Goal: Task Accomplishment & Management: Use online tool/utility

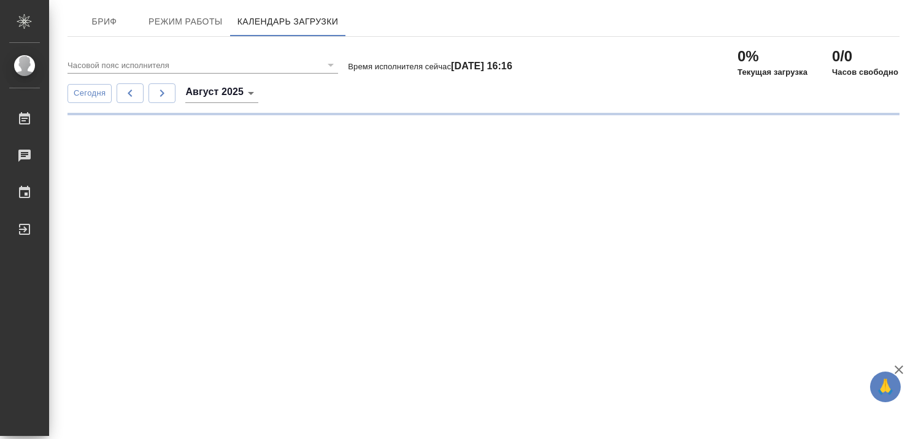
type input "(GMT+03:00) Moscow"
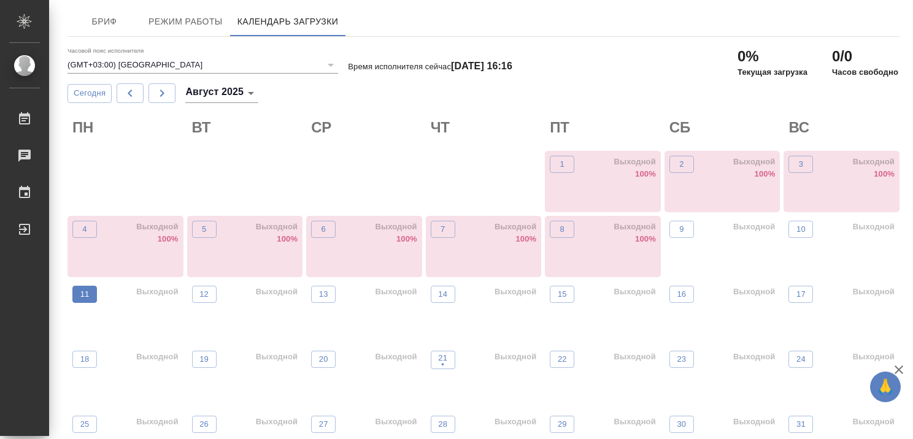
click at [93, 294] on button "11" at bounding box center [84, 294] width 25 height 17
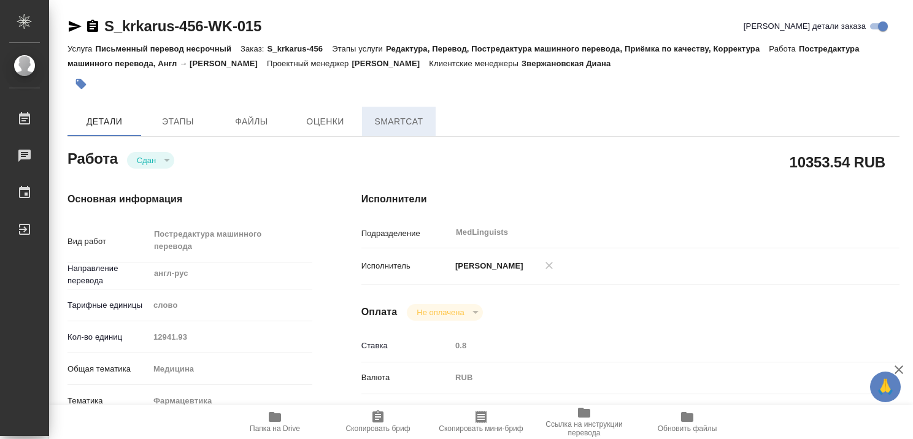
type textarea "x"
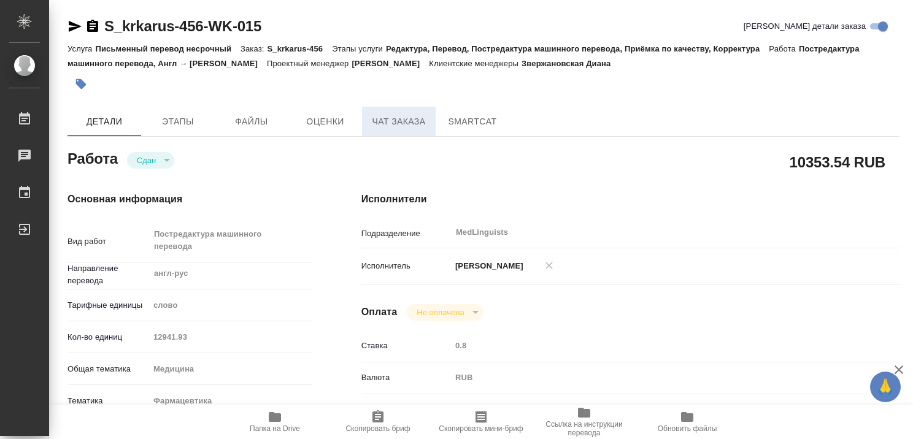
type textarea "x"
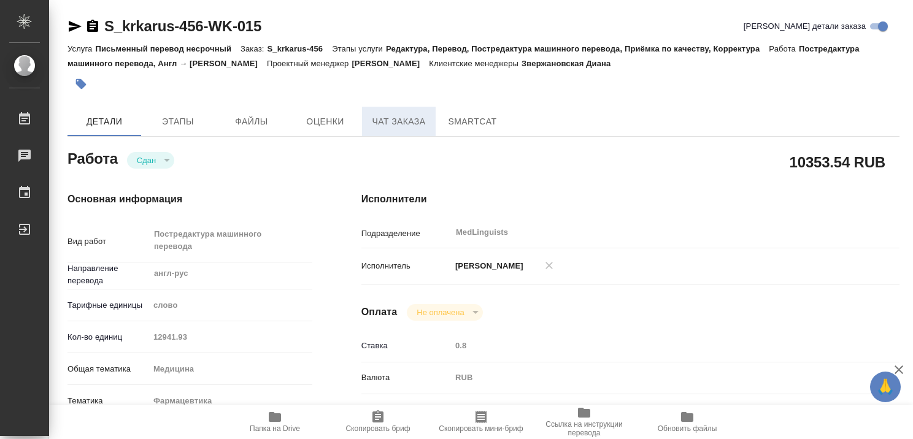
type textarea "x"
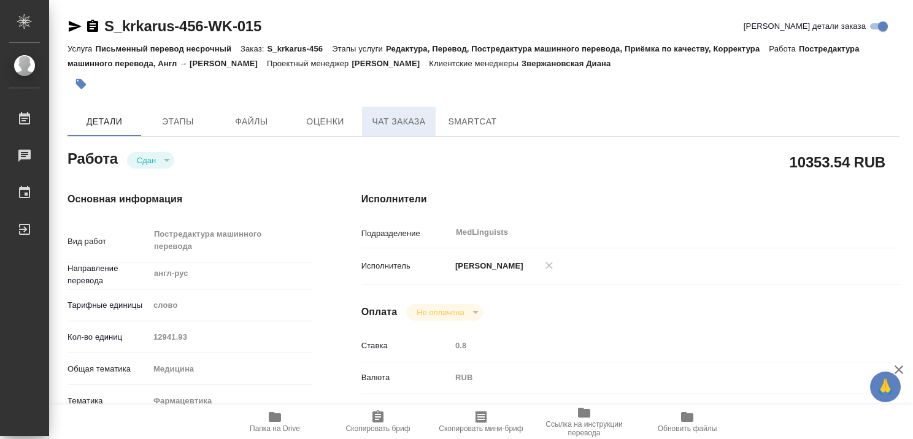
type textarea "x"
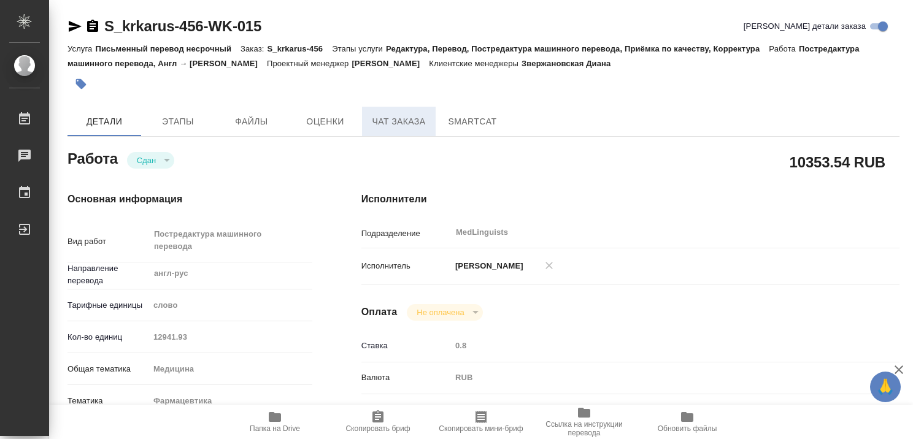
click at [409, 122] on span "Чат заказа" at bounding box center [398, 121] width 59 height 15
type textarea "x"
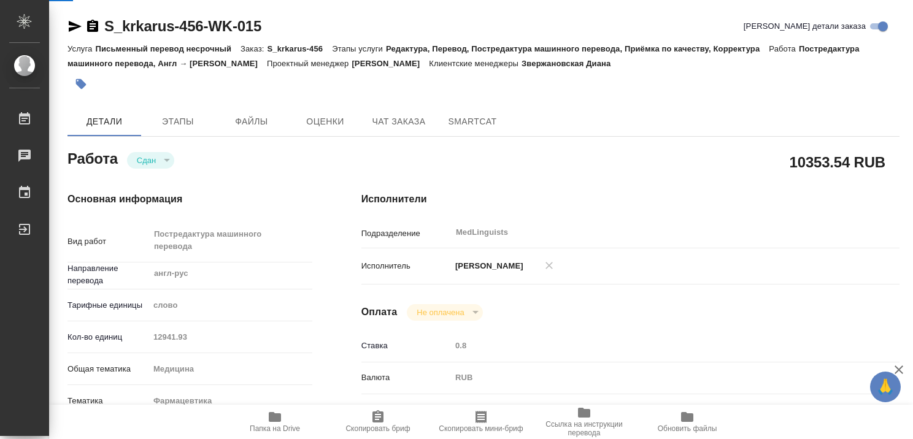
type textarea "x"
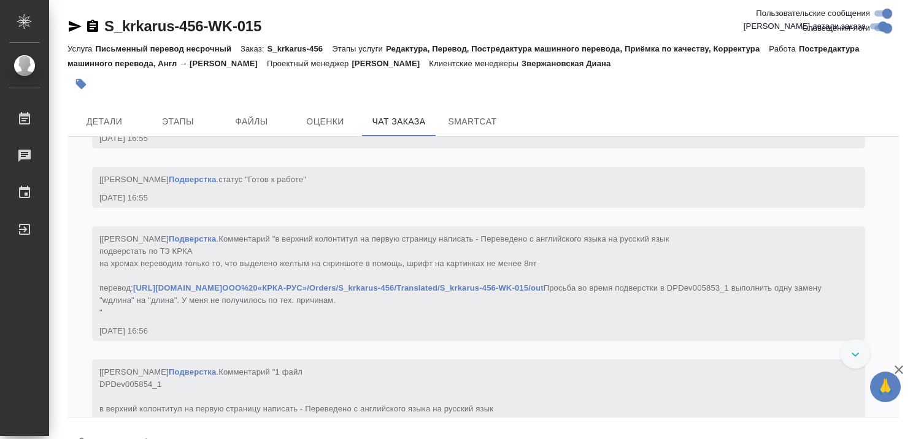
scroll to position [22929, 0]
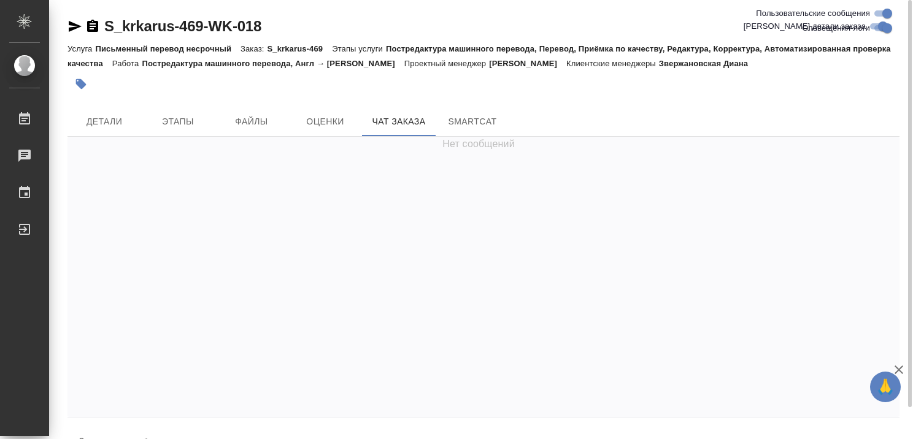
scroll to position [34, 0]
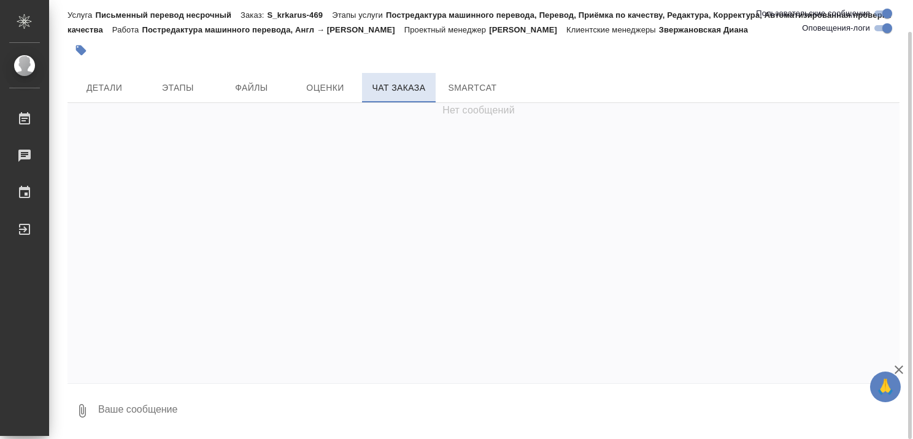
click at [387, 86] on span "Чат заказа" at bounding box center [398, 87] width 59 height 15
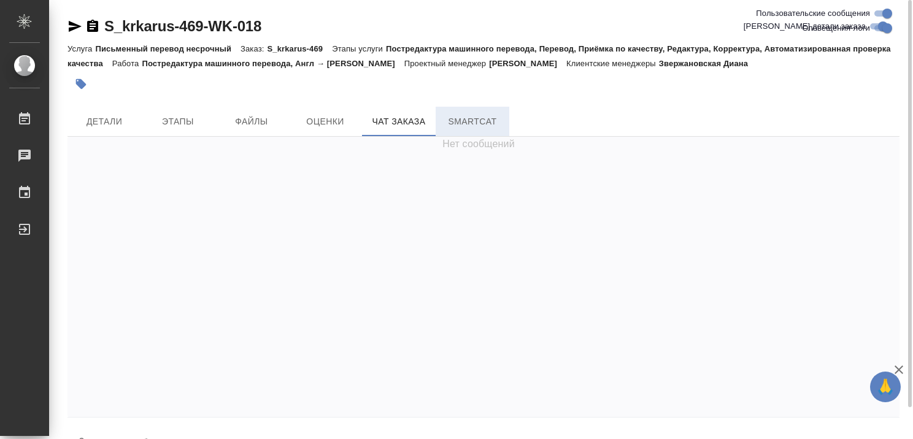
click at [493, 120] on span "SmartCat" at bounding box center [472, 121] width 59 height 15
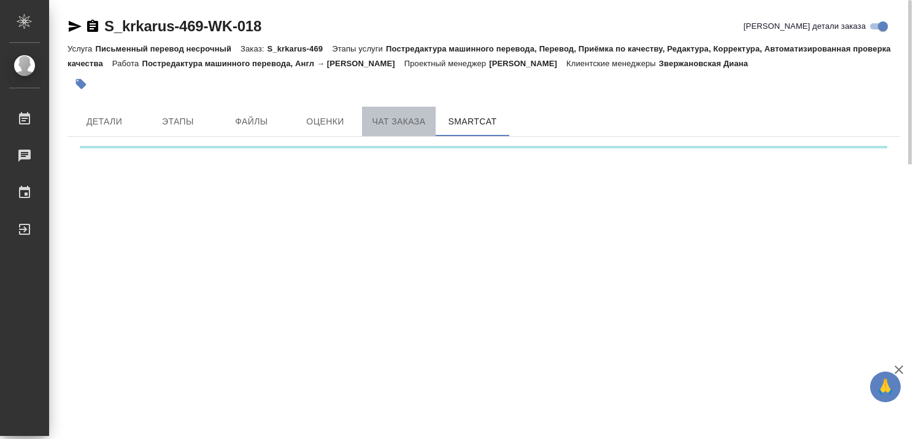
click at [412, 120] on span "Чат заказа" at bounding box center [398, 121] width 59 height 15
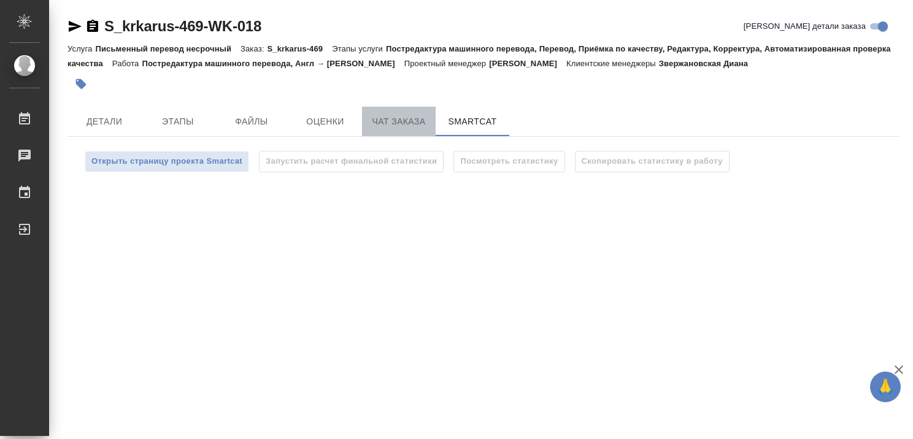
click at [382, 118] on span "Чат заказа" at bounding box center [398, 121] width 59 height 15
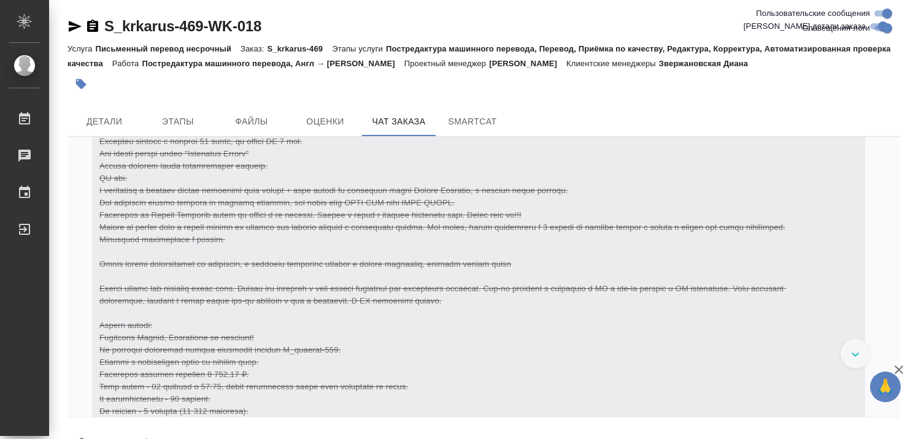
scroll to position [31135, 0]
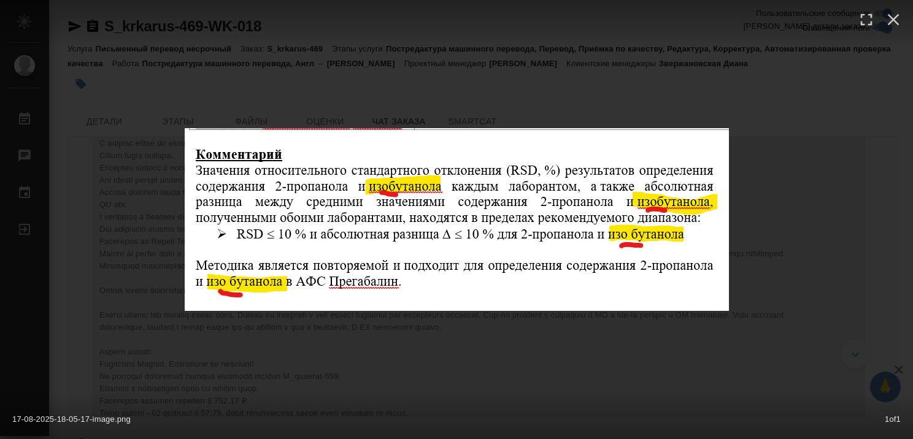
click at [771, 177] on div "17-08-2025-18-05-17-image.png 1 of 1" at bounding box center [456, 219] width 913 height 439
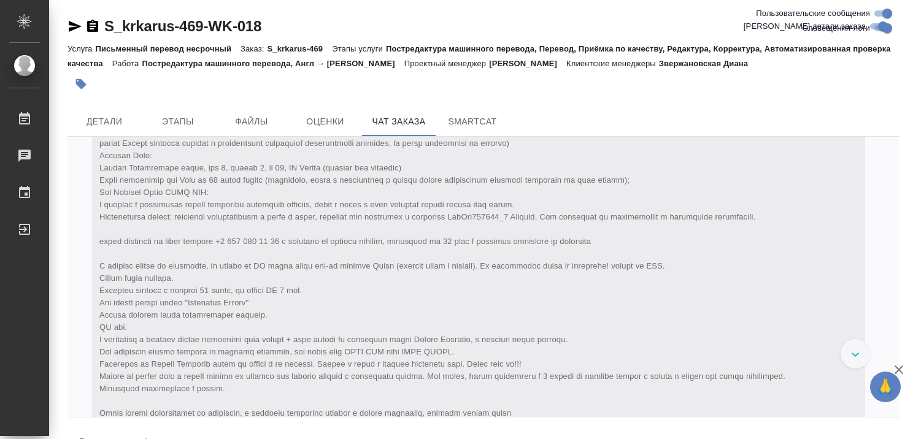
scroll to position [30890, 0]
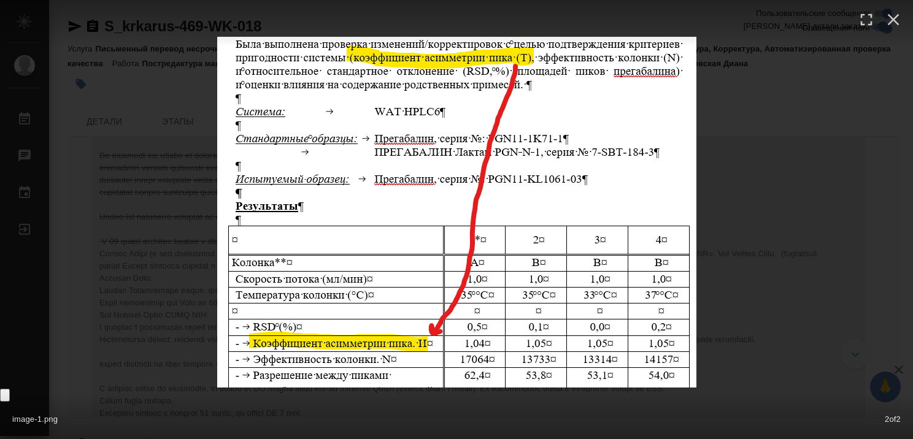
click at [792, 169] on div at bounding box center [456, 212] width 913 height 351
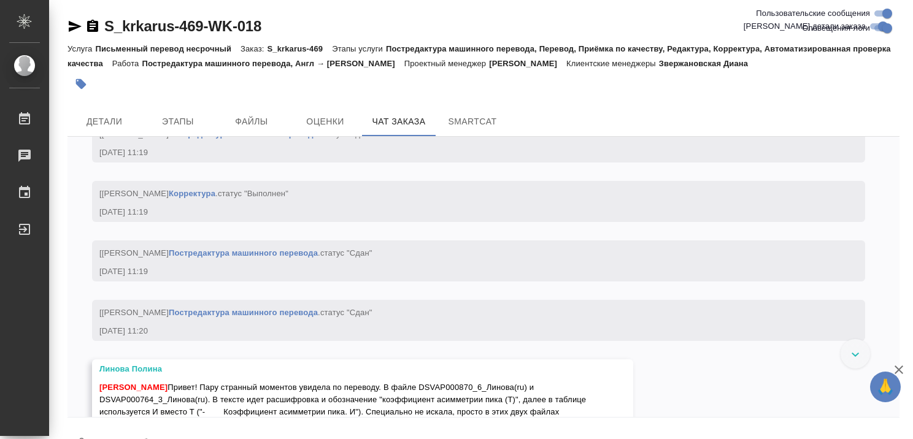
scroll to position [29171, 0]
